Goal: Information Seeking & Learning: Learn about a topic

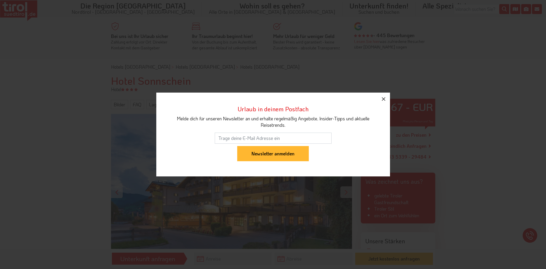
click at [385, 98] on icon "button" at bounding box center [383, 98] width 7 height 7
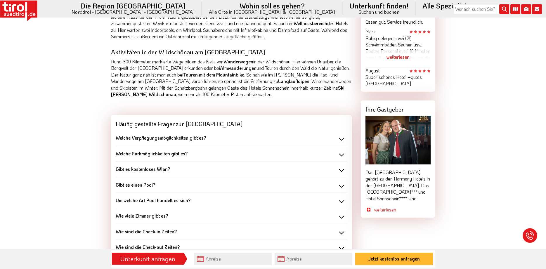
scroll to position [447, 0]
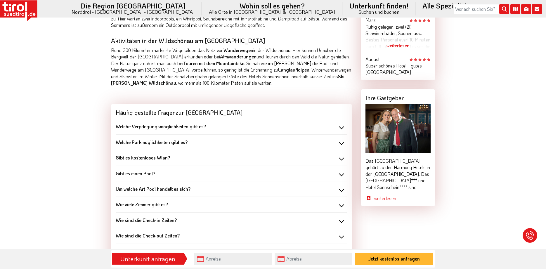
click at [341, 143] on div "Welche Parkmöglichkeiten gibt es?" at bounding box center [231, 142] width 231 height 6
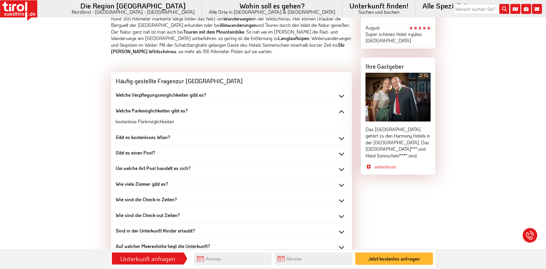
scroll to position [476, 0]
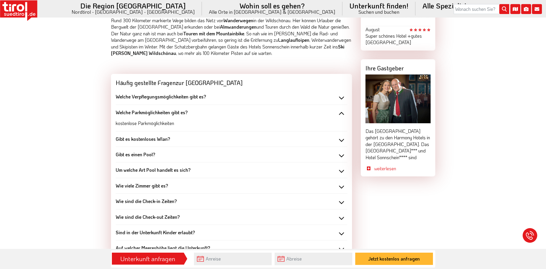
click at [341, 98] on div "Welche Verpflegungsmöglichkeiten gibt es?" at bounding box center [231, 96] width 231 height 6
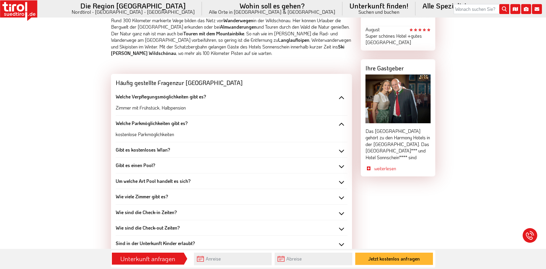
click at [342, 166] on div "Gibt es einen Pool?" at bounding box center [231, 165] width 231 height 6
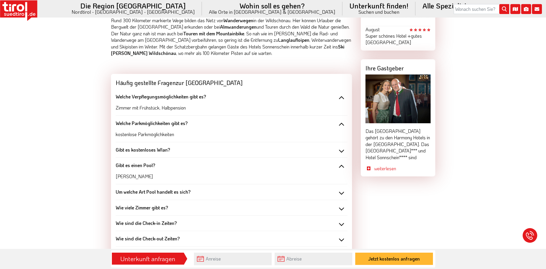
click at [341, 194] on div "Um welche Art Pool handelt es sich?" at bounding box center [231, 192] width 231 height 6
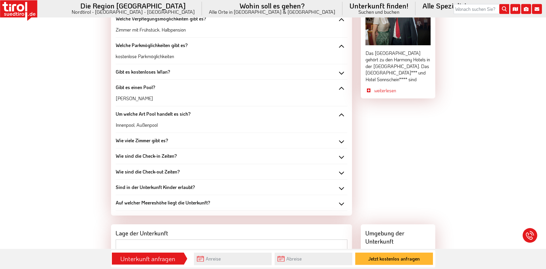
scroll to position [566, 0]
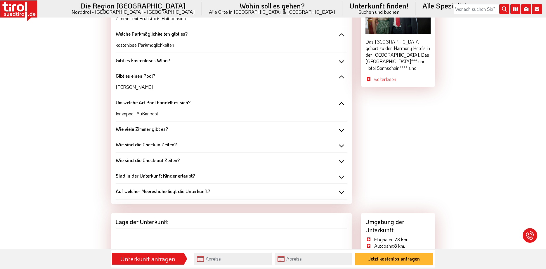
click at [342, 146] on div "Wie sind die Check-in Zeiten?" at bounding box center [231, 144] width 231 height 6
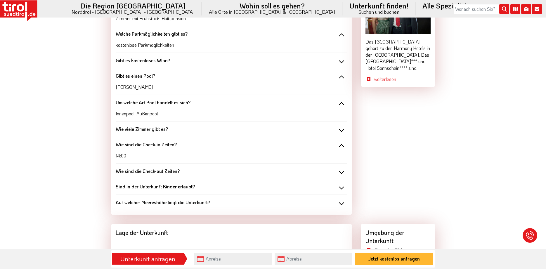
click at [341, 146] on div "Wie sind die Check-in Zeiten?" at bounding box center [231, 144] width 231 height 6
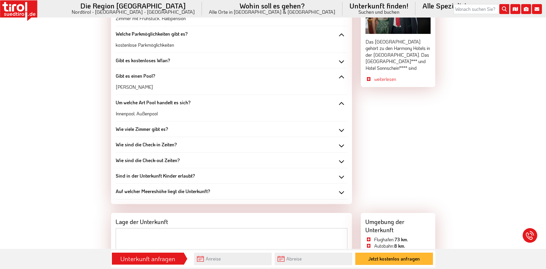
click at [341, 104] on div "Um welche Art Pool handelt es sich?" at bounding box center [231, 102] width 231 height 6
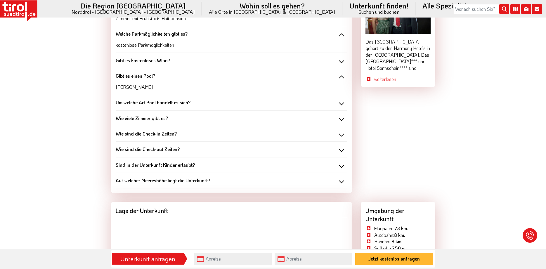
click at [339, 76] on div "Gibt es einen Pool?" at bounding box center [231, 76] width 231 height 6
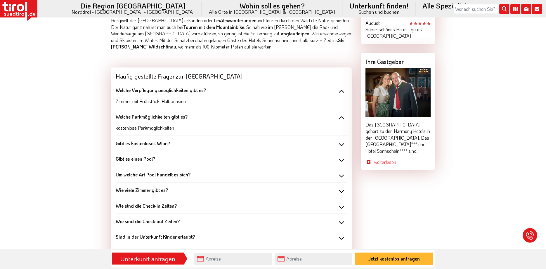
scroll to position [476, 0]
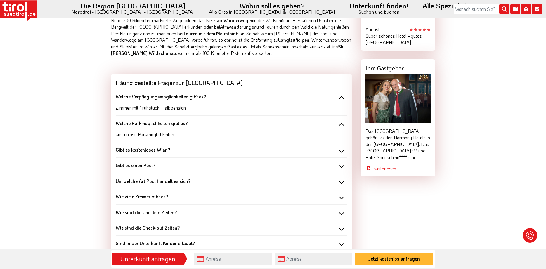
click at [341, 125] on div "Welche Parkmöglichkeiten gibt es?" at bounding box center [231, 123] width 231 height 6
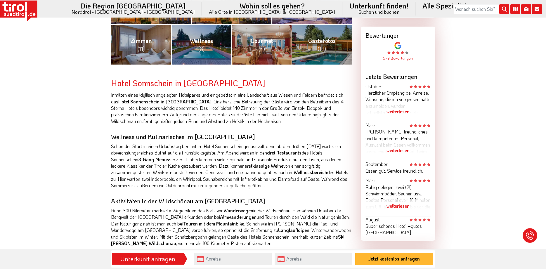
scroll to position [179, 0]
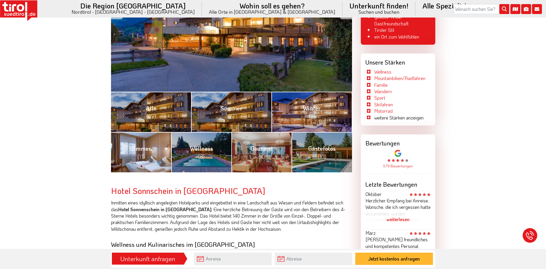
click at [152, 164] on link "Zimmer (11)" at bounding box center [141, 152] width 60 height 40
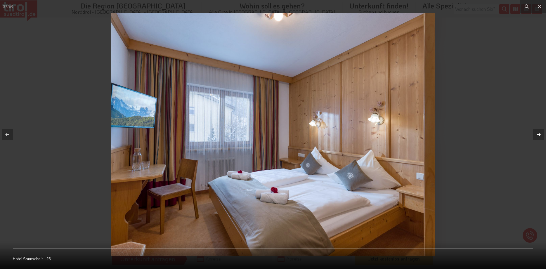
click at [539, 136] on icon at bounding box center [538, 134] width 7 height 7
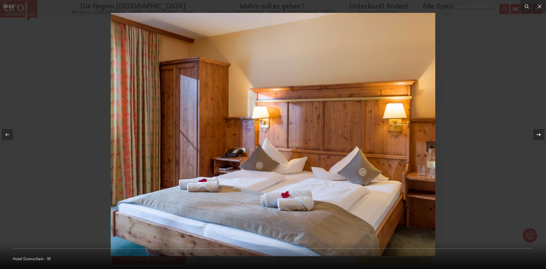
click at [537, 139] on div at bounding box center [538, 134] width 11 height 11
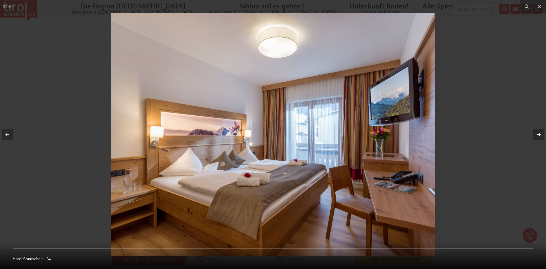
click at [537, 139] on div at bounding box center [538, 134] width 11 height 11
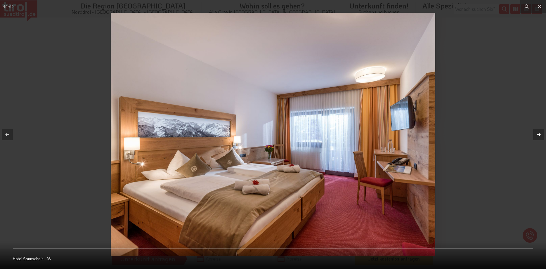
click at [537, 139] on div at bounding box center [538, 134] width 11 height 11
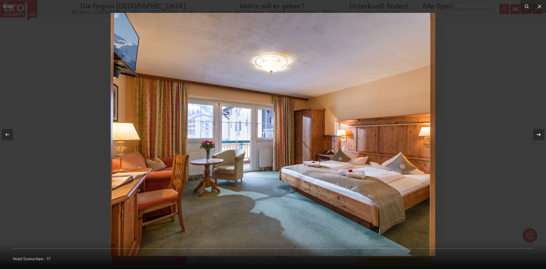
click at [537, 139] on div at bounding box center [538, 134] width 11 height 11
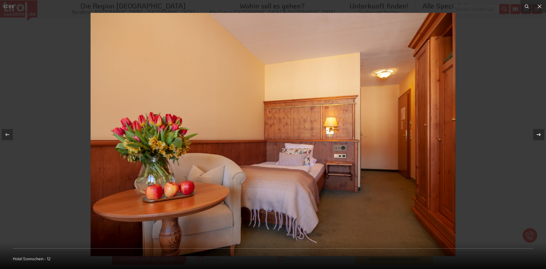
click at [537, 139] on div at bounding box center [538, 134] width 11 height 11
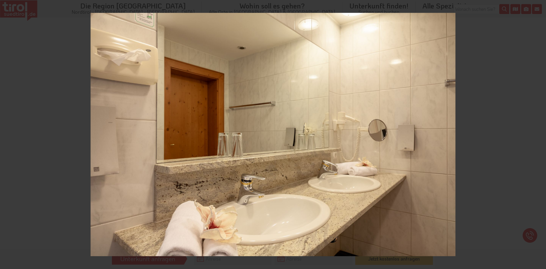
click at [537, 139] on div "43 / 69 Hotel Sonnschein - 11" at bounding box center [273, 134] width 546 height 269
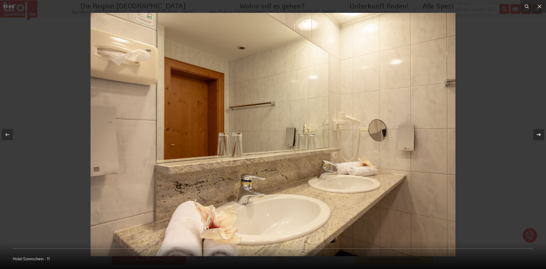
click at [539, 135] on icon at bounding box center [538, 134] width 7 height 7
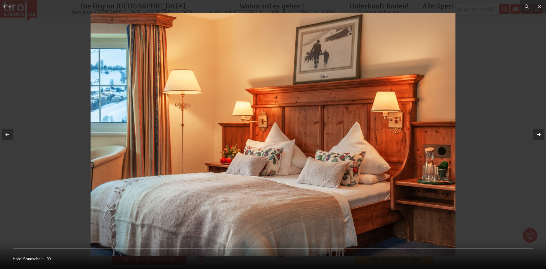
click at [539, 135] on icon at bounding box center [538, 134] width 7 height 7
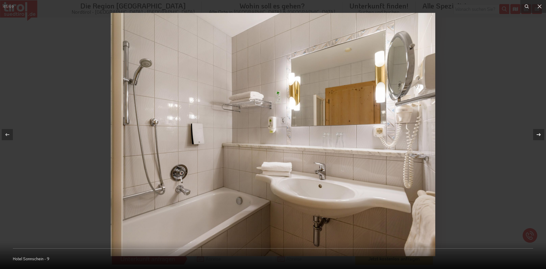
click at [539, 135] on icon at bounding box center [538, 134] width 7 height 7
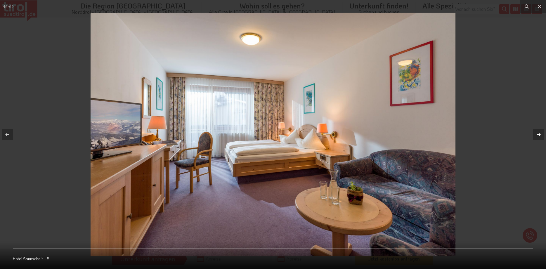
click at [539, 135] on icon at bounding box center [538, 134] width 7 height 7
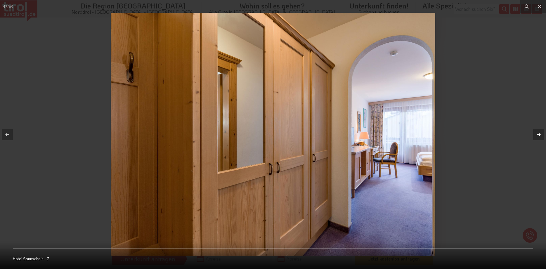
click at [539, 135] on icon at bounding box center [538, 134] width 7 height 7
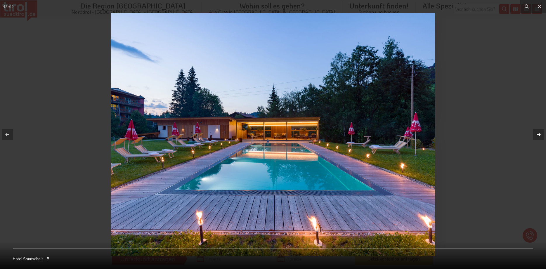
click at [538, 135] on icon at bounding box center [538, 134] width 7 height 7
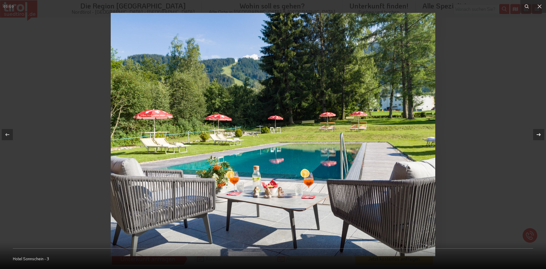
click at [538, 135] on icon at bounding box center [538, 134] width 7 height 7
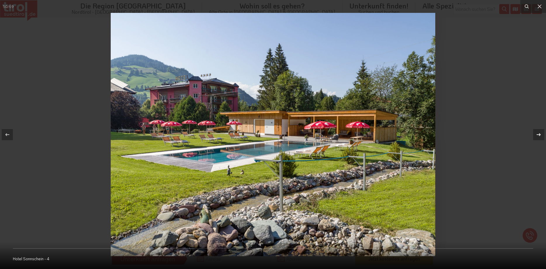
click at [538, 135] on icon at bounding box center [538, 134] width 7 height 7
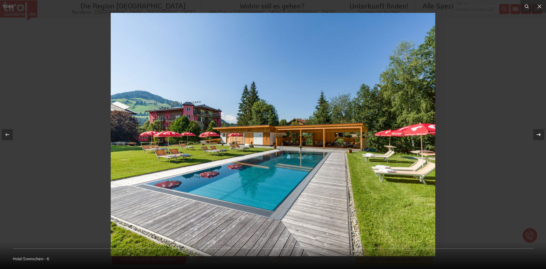
click at [538, 135] on icon at bounding box center [538, 134] width 7 height 7
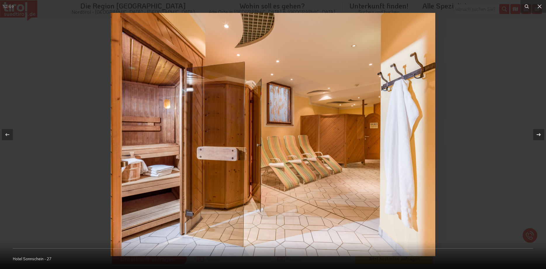
click at [538, 135] on div "52 / 69 Hotel Sonnschein - 27" at bounding box center [273, 134] width 546 height 269
click at [538, 135] on icon at bounding box center [538, 134] width 7 height 7
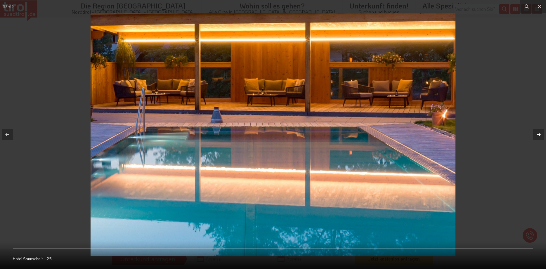
click at [536, 136] on icon at bounding box center [538, 134] width 7 height 7
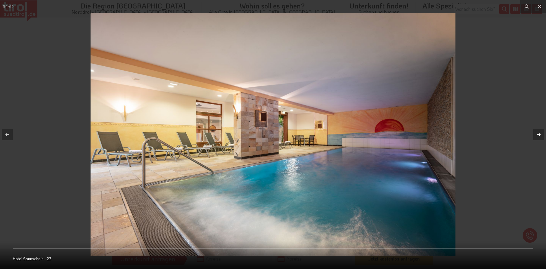
click at [536, 136] on icon at bounding box center [538, 134] width 7 height 7
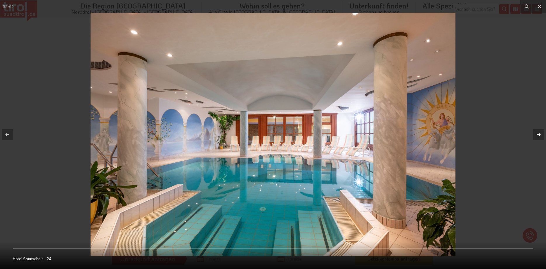
click at [537, 136] on icon at bounding box center [538, 134] width 7 height 7
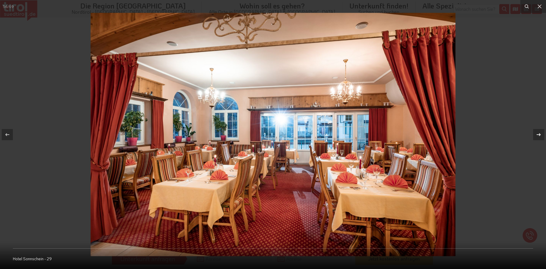
click at [537, 136] on icon at bounding box center [538, 134] width 7 height 7
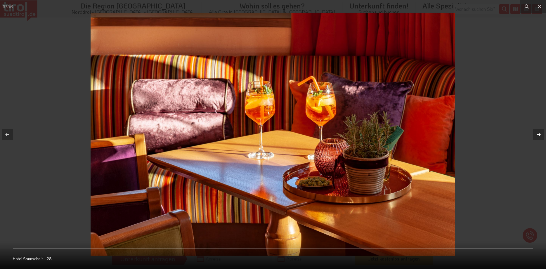
click at [537, 136] on icon at bounding box center [538, 134] width 7 height 7
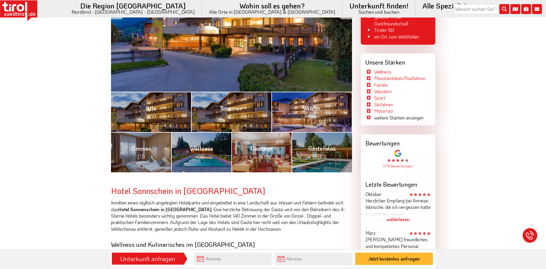
click at [261, 59] on div "ab 67 - EUR Preis pro Person und Tag" at bounding box center [231, 13] width 241 height 156
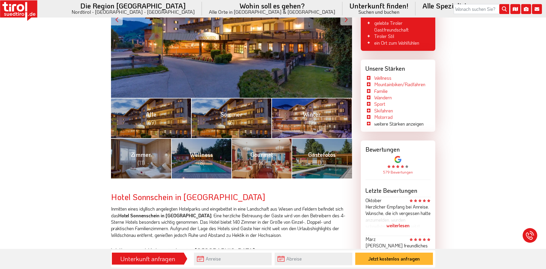
scroll to position [179, 0]
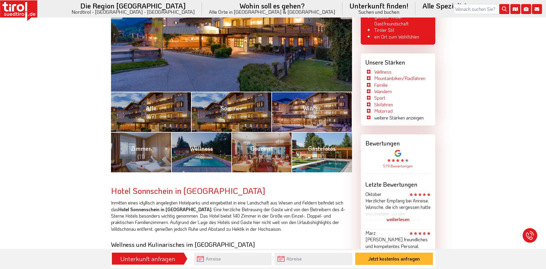
click at [322, 154] on span "(10)" at bounding box center [322, 157] width 8 height 8
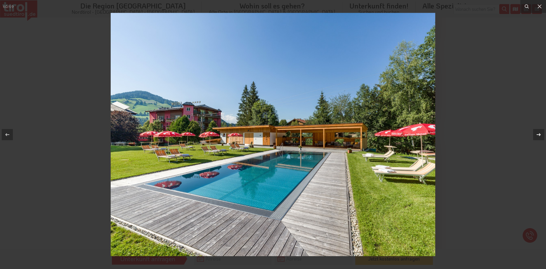
click at [540, 136] on icon at bounding box center [538, 134] width 7 height 7
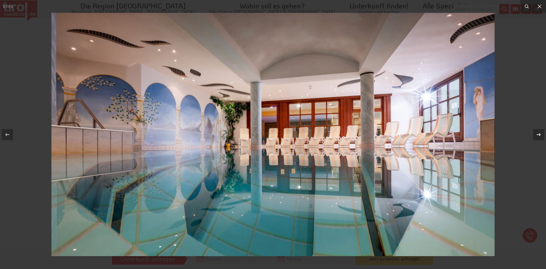
click at [540, 136] on icon at bounding box center [538, 134] width 7 height 7
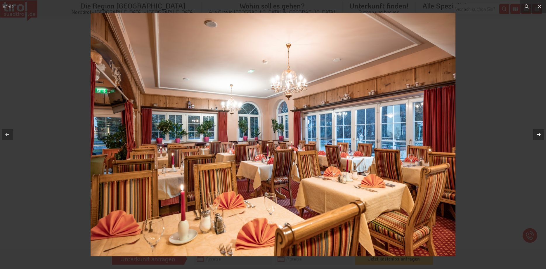
click at [540, 136] on icon at bounding box center [538, 134] width 7 height 7
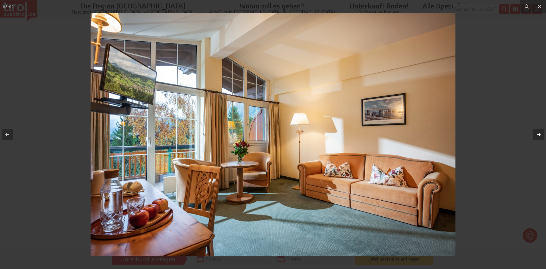
click at [540, 136] on icon at bounding box center [538, 134] width 7 height 7
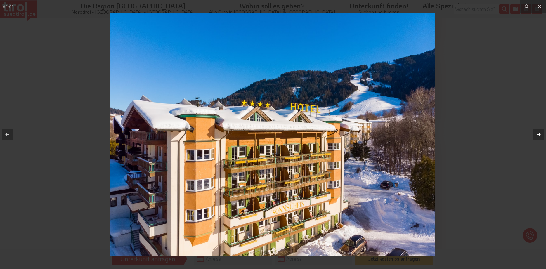
click at [540, 136] on icon at bounding box center [538, 134] width 7 height 7
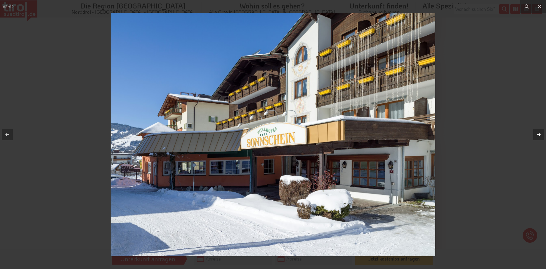
click at [540, 136] on icon at bounding box center [538, 134] width 7 height 7
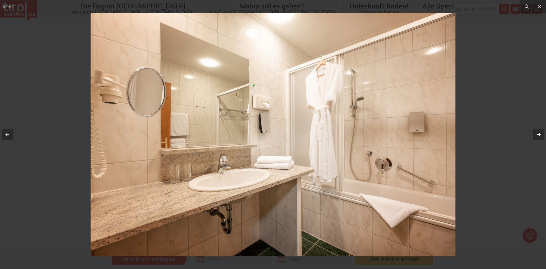
click at [540, 136] on icon at bounding box center [538, 134] width 7 height 7
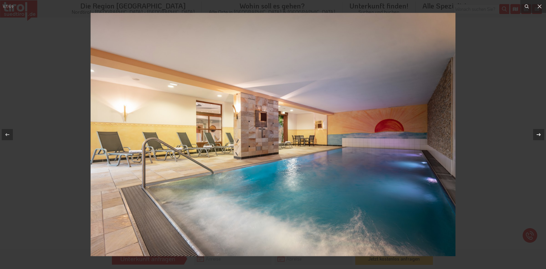
click at [540, 136] on icon at bounding box center [538, 134] width 7 height 7
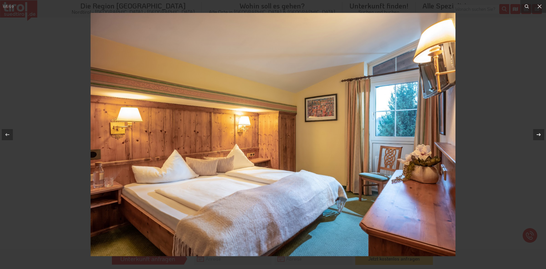
click at [540, 137] on icon at bounding box center [538, 134] width 7 height 7
